Goal: Book appointment/travel/reservation

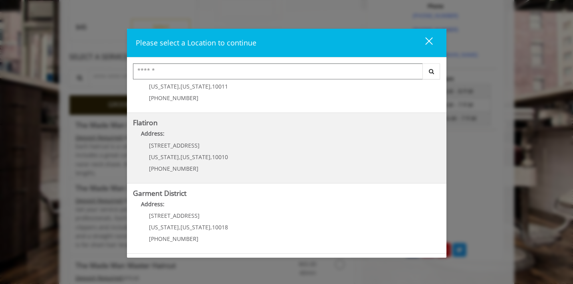
scroll to position [609, 0]
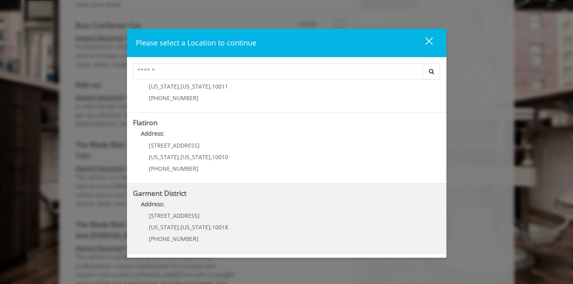
click at [208, 215] on p "1400 Broadway" at bounding box center [188, 216] width 79 height 6
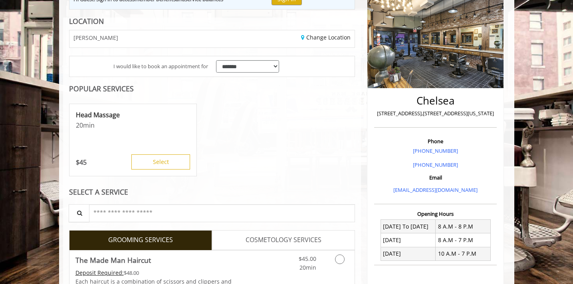
scroll to position [104, 0]
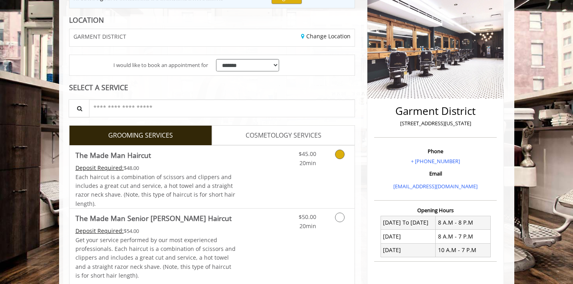
click at [338, 167] on link "Grooming services" at bounding box center [338, 157] width 20 height 22
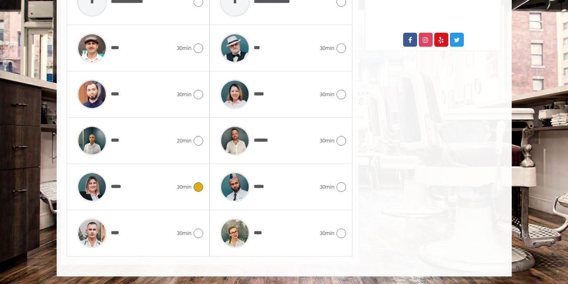
click at [178, 200] on div "***** 30min" at bounding box center [138, 187] width 130 height 38
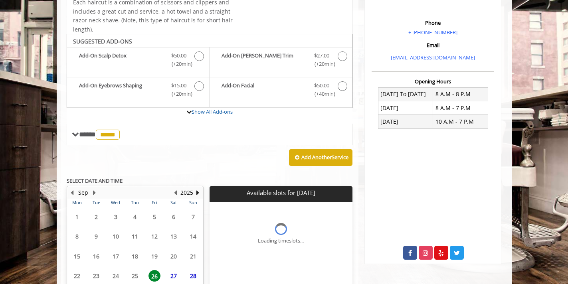
scroll to position [298, 0]
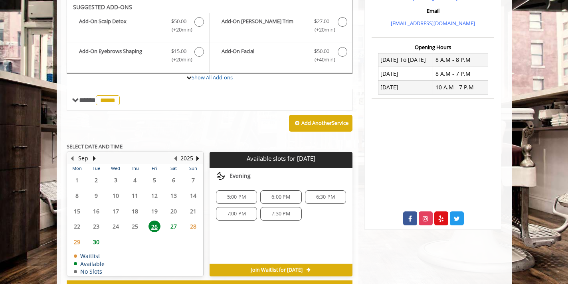
click at [176, 226] on span "27" at bounding box center [174, 227] width 12 height 12
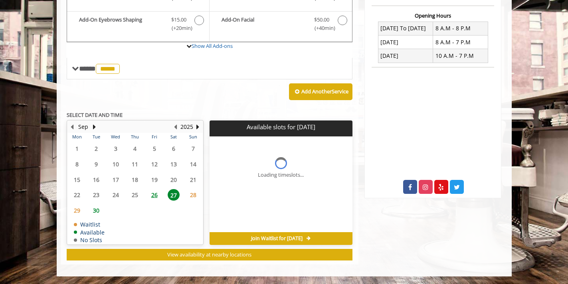
scroll to position [310, 0]
